Goal: Entertainment & Leisure: Consume media (video, audio)

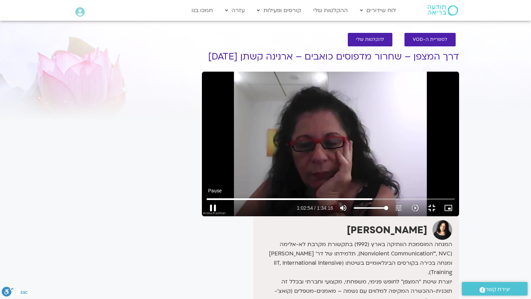
click at [205, 216] on button "pause" at bounding box center [213, 207] width 17 height 17
type input "3775.148736"
click at [205, 199] on button "play_arrow" at bounding box center [213, 207] width 17 height 17
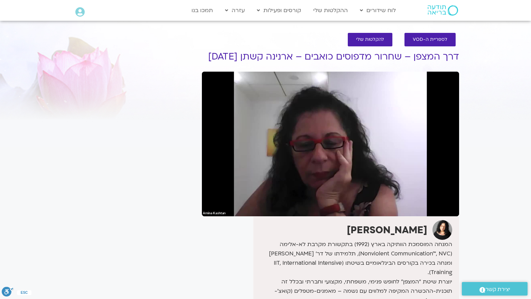
click at [205, 199] on button "pause" at bounding box center [213, 207] width 17 height 17
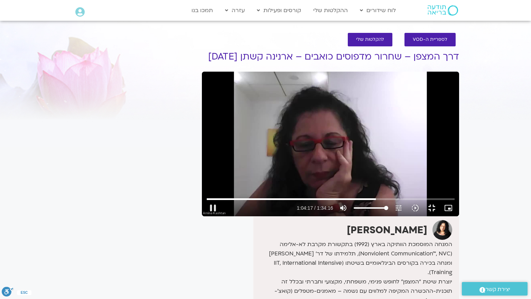
click at [202, 216] on div "Skip Ad 1:11 pause 1:04:17 / 1:34:16 volume_up Mute tune Resolution Auto 720p s…" at bounding box center [330, 144] width 257 height 144
click at [205, 216] on button "play_arrow" at bounding box center [213, 207] width 17 height 17
click at [202, 216] on div "Skip Ad 2:05 pause 1:09:57 / 1:34:16 volume_up Mute tune Resolution Auto 720p s…" at bounding box center [330, 144] width 257 height 144
click at [389, 201] on input "Seek" at bounding box center [331, 199] width 248 height 4
click at [385, 201] on input "Seek" at bounding box center [331, 199] width 248 height 4
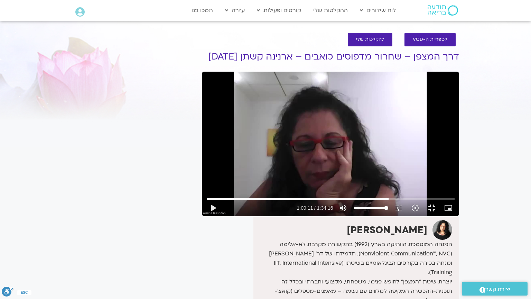
click at [400, 216] on div "Skip Ad 1:09:10 play_arrow 1:09:11 / 1:34:16 volume_up Mute tune Resolution Aut…" at bounding box center [330, 144] width 257 height 144
click at [303, 87] on div "Skip Ad 1:09:10 pause 1:13:13 / 1:34:16 volume_up Mute tune Resolution Auto 720…" at bounding box center [330, 144] width 257 height 144
type input "4393.501948"
